Goal: Information Seeking & Learning: Learn about a topic

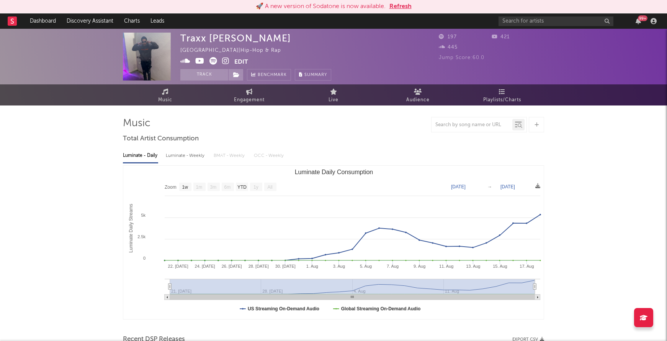
select select "1w"
click at [398, 5] on button "Refresh" at bounding box center [401, 6] width 22 height 9
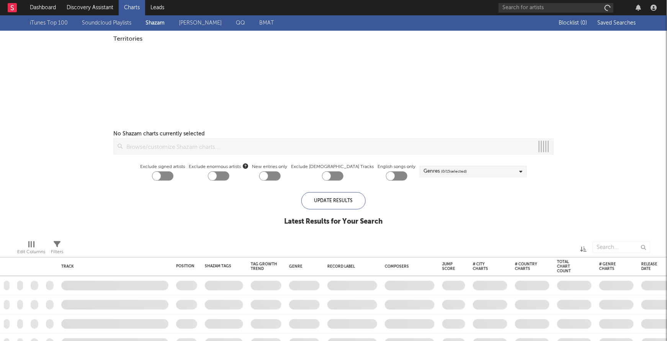
checkbox input "true"
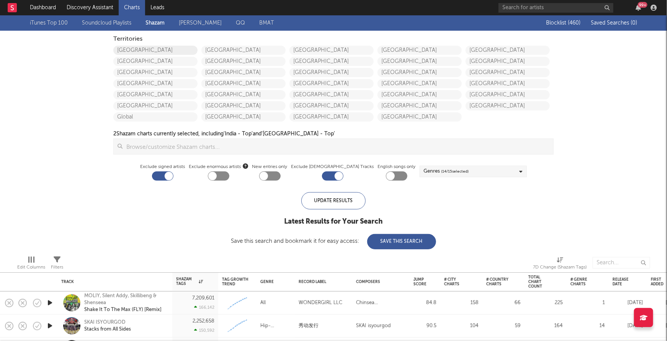
click at [140, 51] on link "[GEOGRAPHIC_DATA]" at bounding box center [155, 50] width 84 height 9
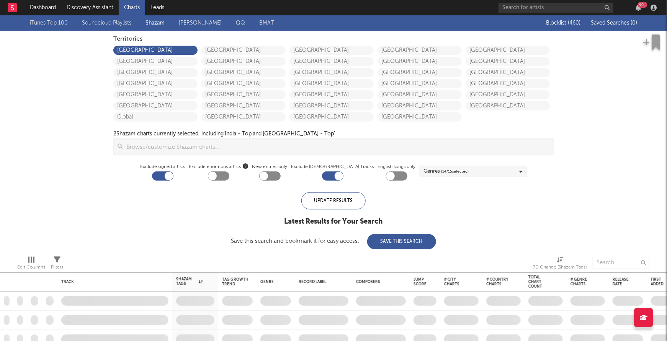
checkbox input "true"
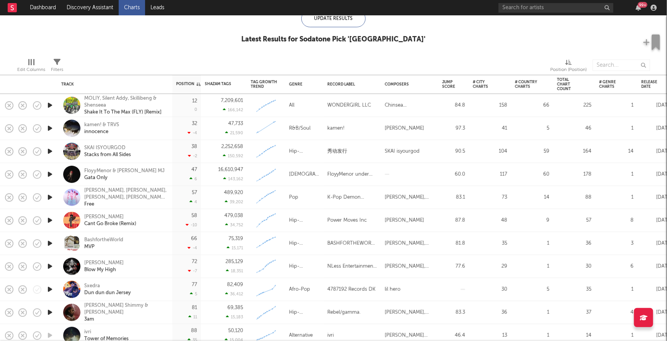
click at [49, 129] on icon "button" at bounding box center [50, 128] width 8 height 10
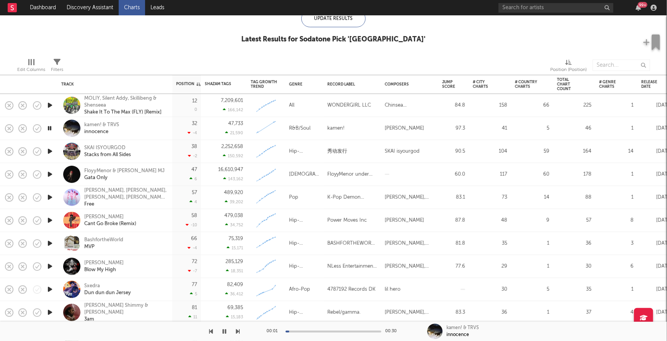
click at [49, 129] on icon "button" at bounding box center [49, 128] width 7 height 10
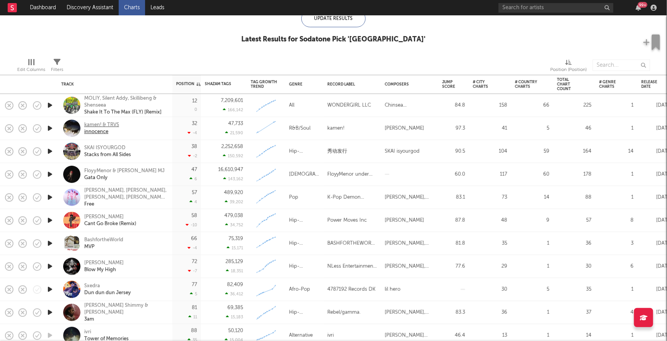
click at [99, 131] on div "innocence" at bounding box center [101, 131] width 35 height 7
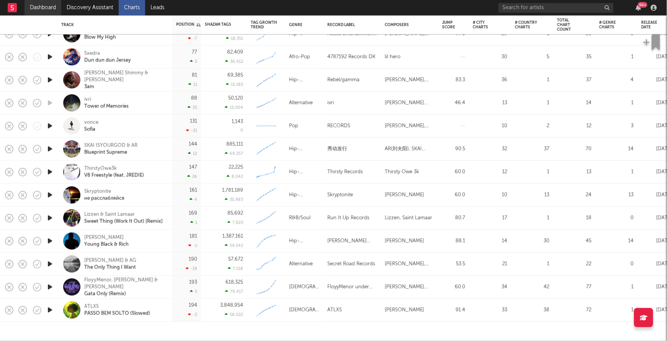
click at [52, 10] on link "Dashboard" at bounding box center [43, 7] width 37 height 15
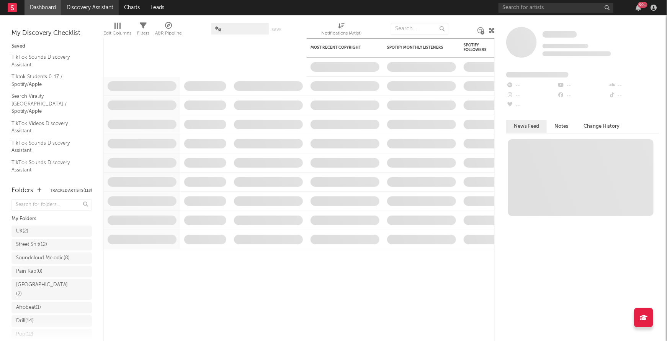
click at [104, 6] on link "Discovery Assistant" at bounding box center [89, 7] width 57 height 15
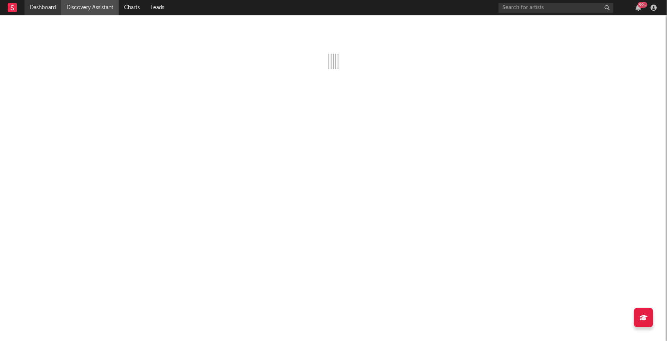
click at [46, 11] on link "Dashboard" at bounding box center [43, 7] width 37 height 15
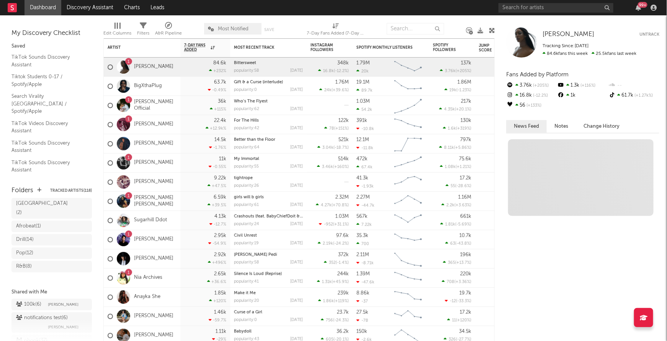
scroll to position [141, 0]
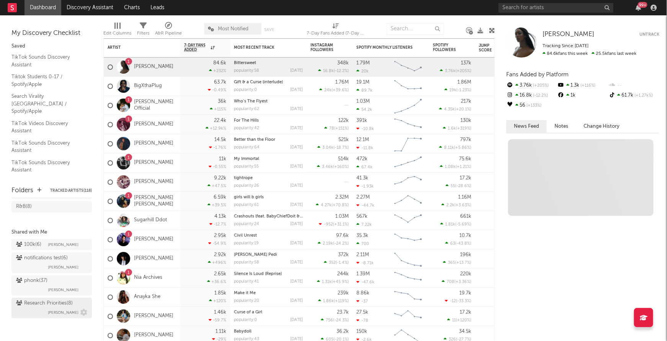
click at [45, 306] on div "Research Priorities ( 8 )" at bounding box center [44, 302] width 57 height 9
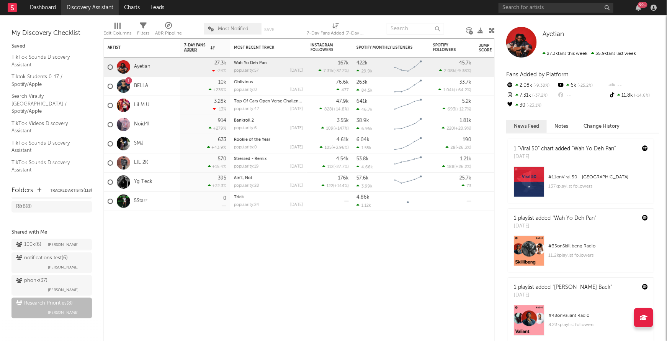
click at [85, 5] on link "Discovery Assistant" at bounding box center [89, 7] width 57 height 15
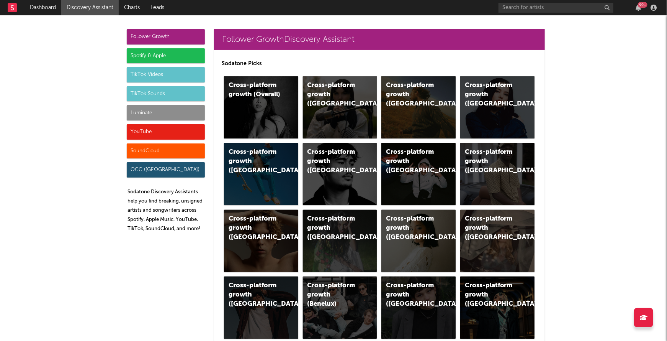
click at [159, 114] on div "Luminate" at bounding box center [166, 112] width 78 height 15
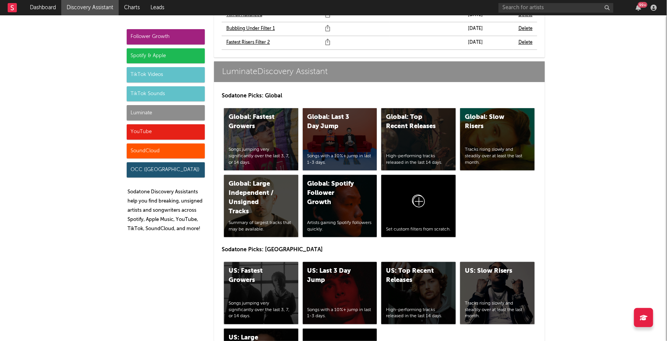
scroll to position [3494, 0]
click at [264, 263] on div "US: Fastest Growers Songs jumping very significantly over the last 3, 7, or 14 …" at bounding box center [261, 293] width 74 height 62
click at [409, 270] on div "US: Top Recent Releases High-performing tracks released in the last 14 days." at bounding box center [419, 293] width 74 height 62
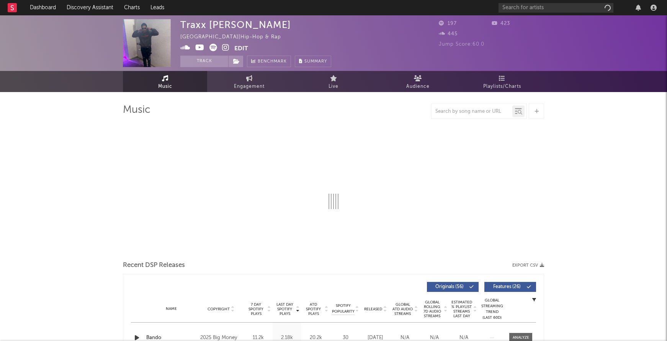
select select "1w"
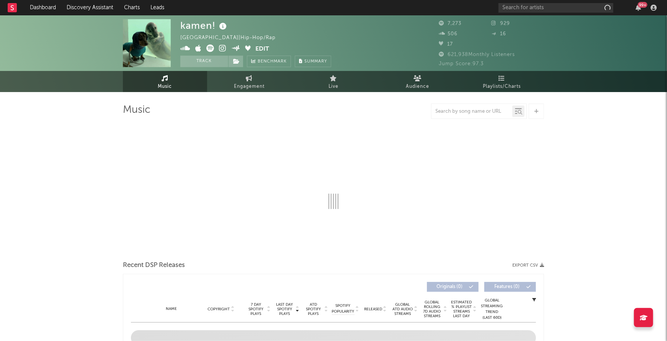
select select "6m"
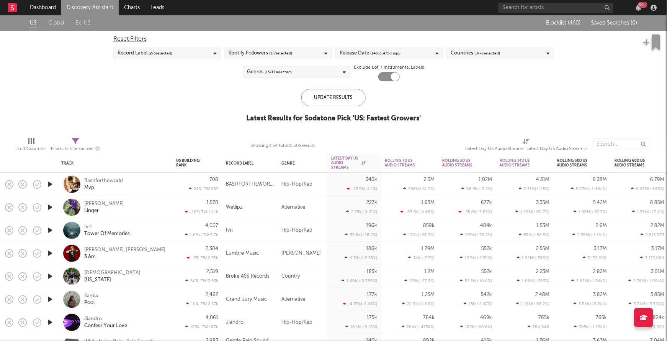
click at [378, 51] on span "( 14 to [DATE])" at bounding box center [386, 53] width 30 height 9
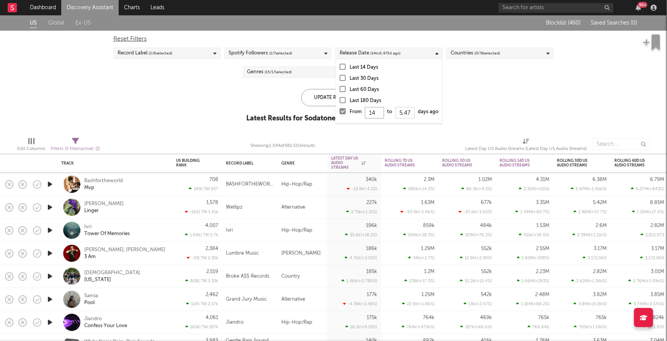
click at [383, 110] on input "14" at bounding box center [375, 112] width 19 height 11
type input "1"
type input "0"
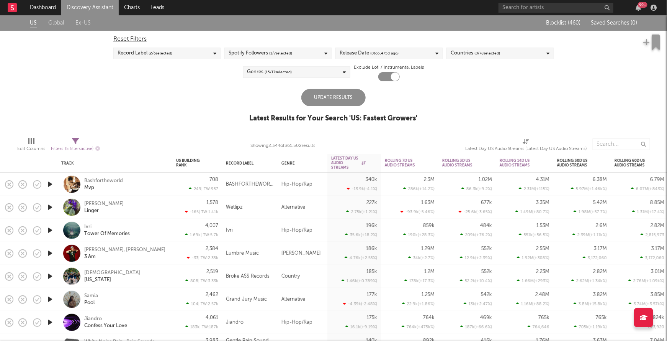
click at [323, 88] on div "US Global Ex-US Blocklist ( 460 ) Saved Searches ( 0 ) Reset Filters Record Lab…" at bounding box center [333, 72] width 667 height 115
click at [325, 93] on div "Update Results" at bounding box center [334, 97] width 64 height 17
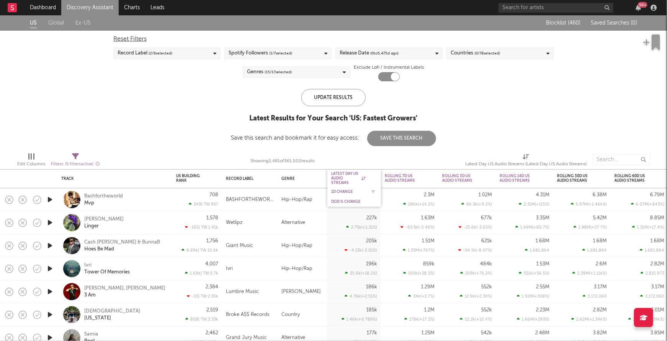
click at [346, 190] on div "1D Change" at bounding box center [348, 191] width 34 height 5
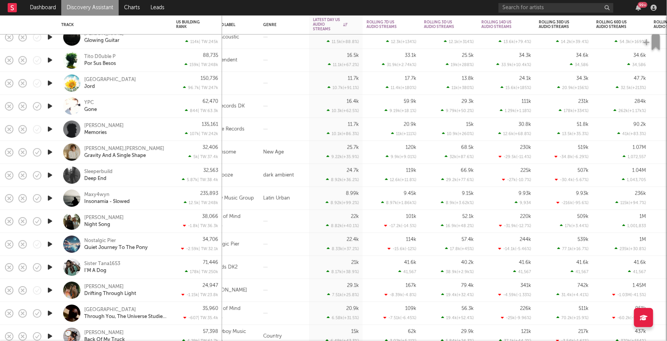
click at [50, 267] on icon "button" at bounding box center [50, 267] width 8 height 10
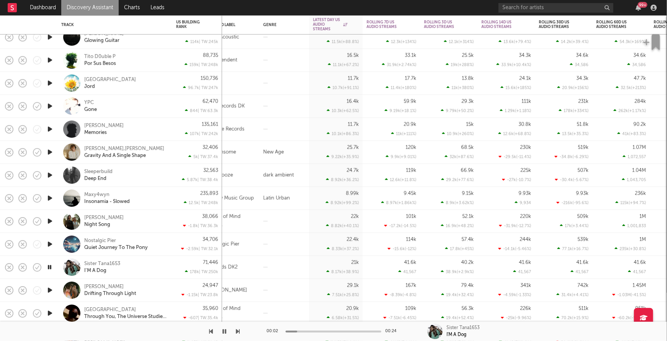
click at [50, 267] on icon "button" at bounding box center [49, 267] width 7 height 10
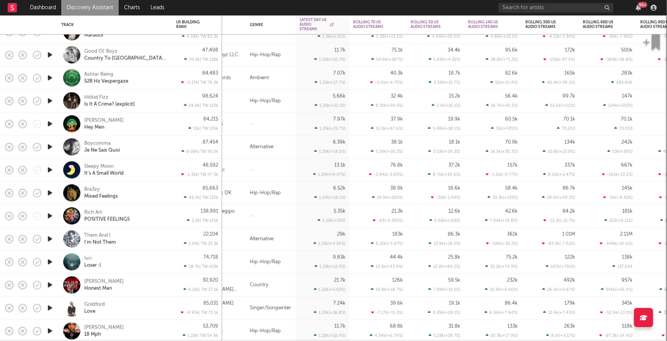
click at [50, 102] on icon "button" at bounding box center [50, 101] width 8 height 10
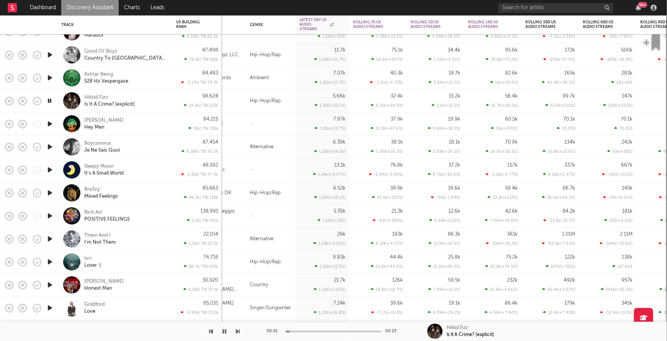
click at [50, 102] on icon "button" at bounding box center [49, 101] width 7 height 10
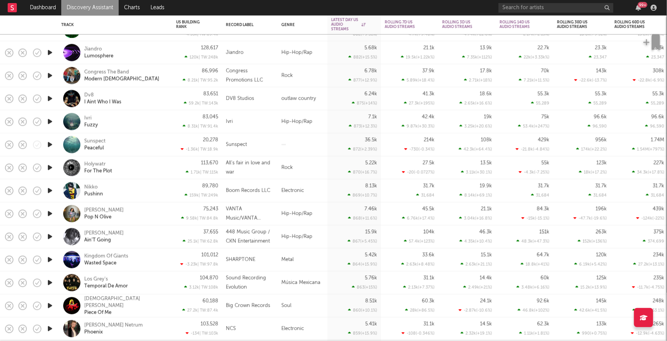
click at [239, 216] on div "VANTA Music/VANTA Records" at bounding box center [250, 213] width 48 height 18
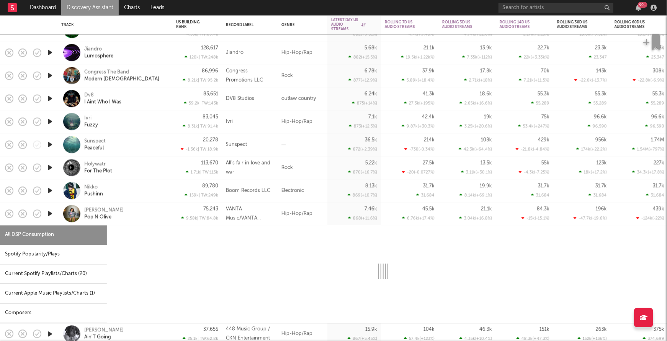
select select "6m"
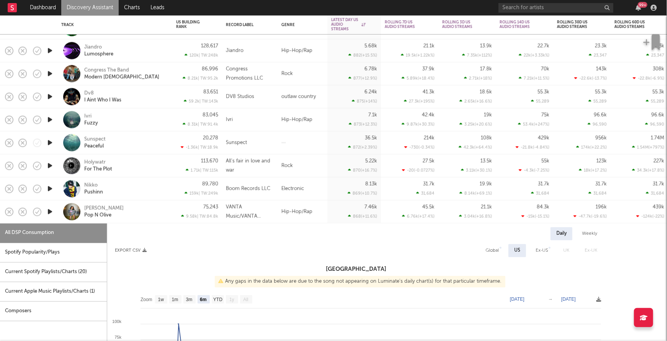
click at [142, 203] on div "Sherwyn, Samara Cyn Pop N Olive" at bounding box center [114, 211] width 107 height 23
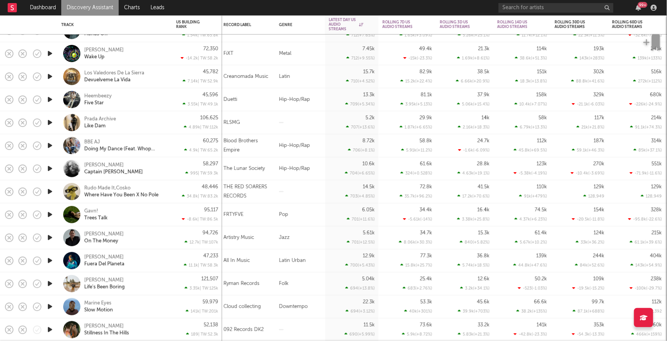
click at [49, 146] on icon "button" at bounding box center [50, 146] width 8 height 10
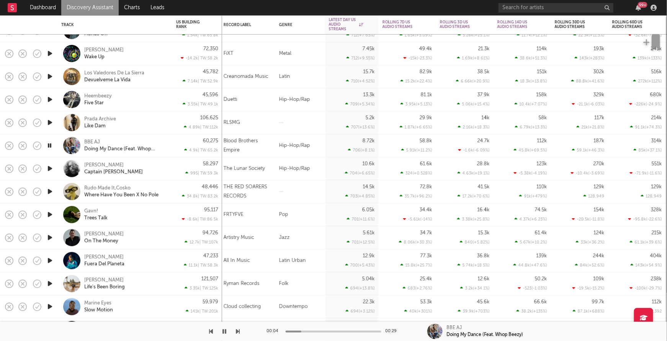
click at [51, 141] on icon "button" at bounding box center [49, 146] width 7 height 10
